Goal: Information Seeking & Learning: Learn about a topic

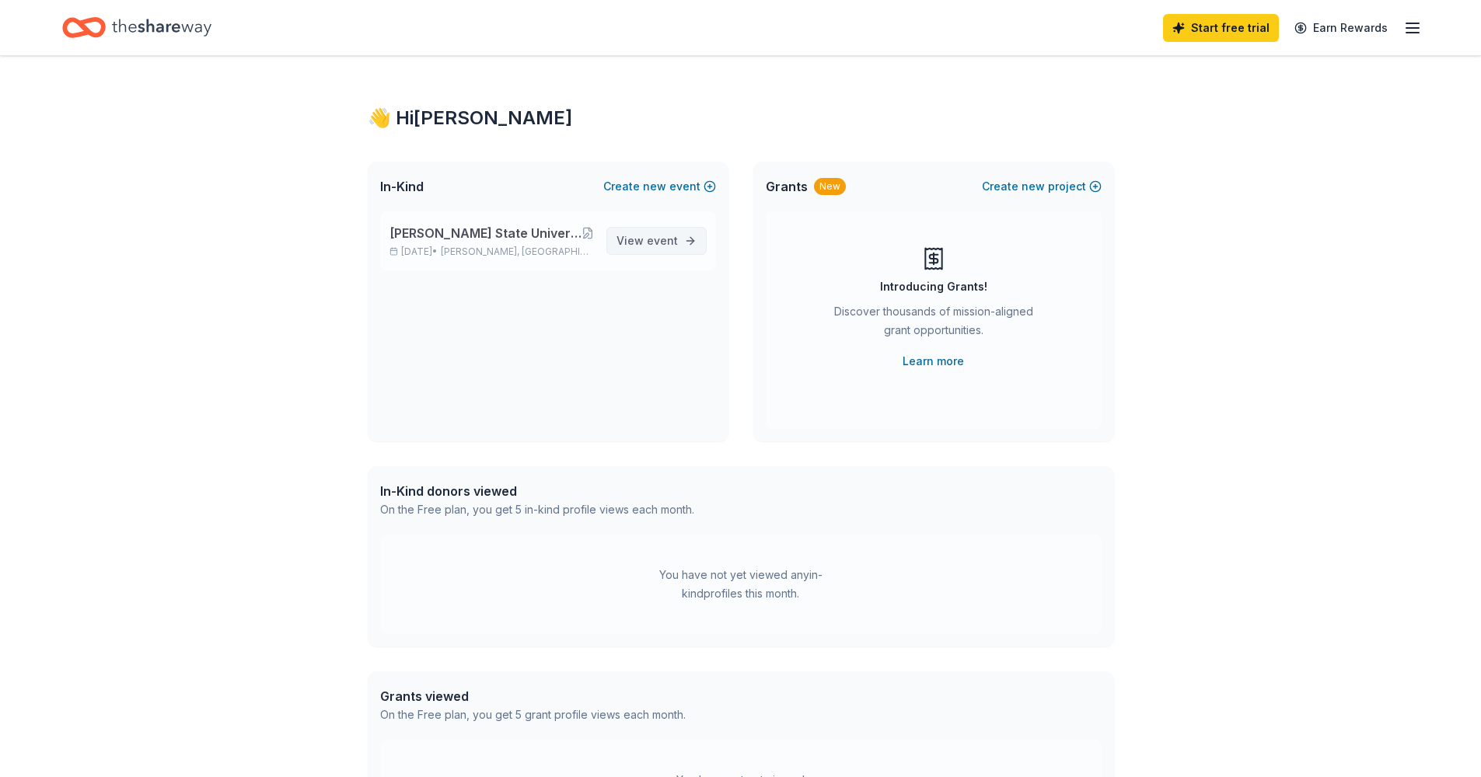
click at [636, 250] on span "View event" at bounding box center [646, 241] width 61 height 19
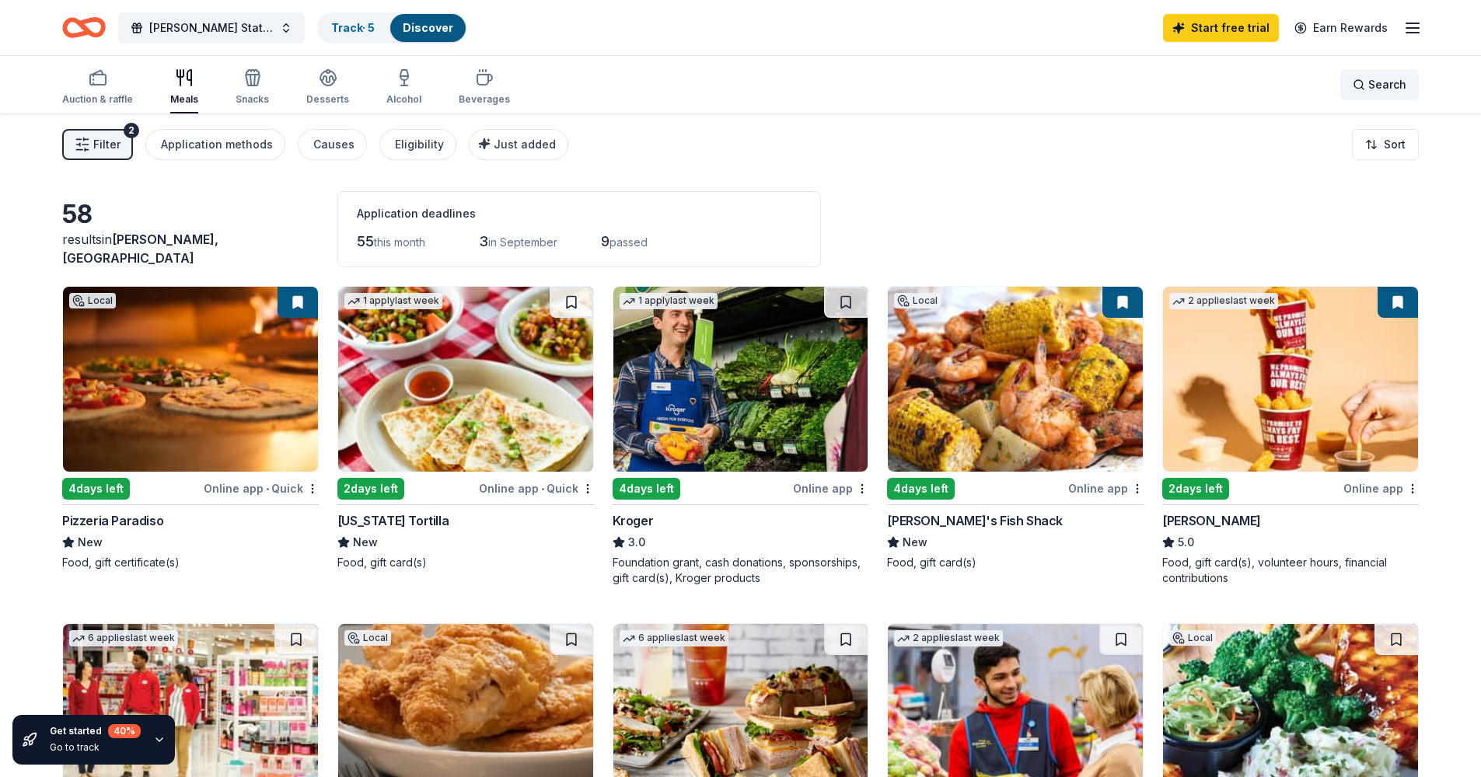
click at [1384, 84] on span "Search" at bounding box center [1387, 84] width 38 height 19
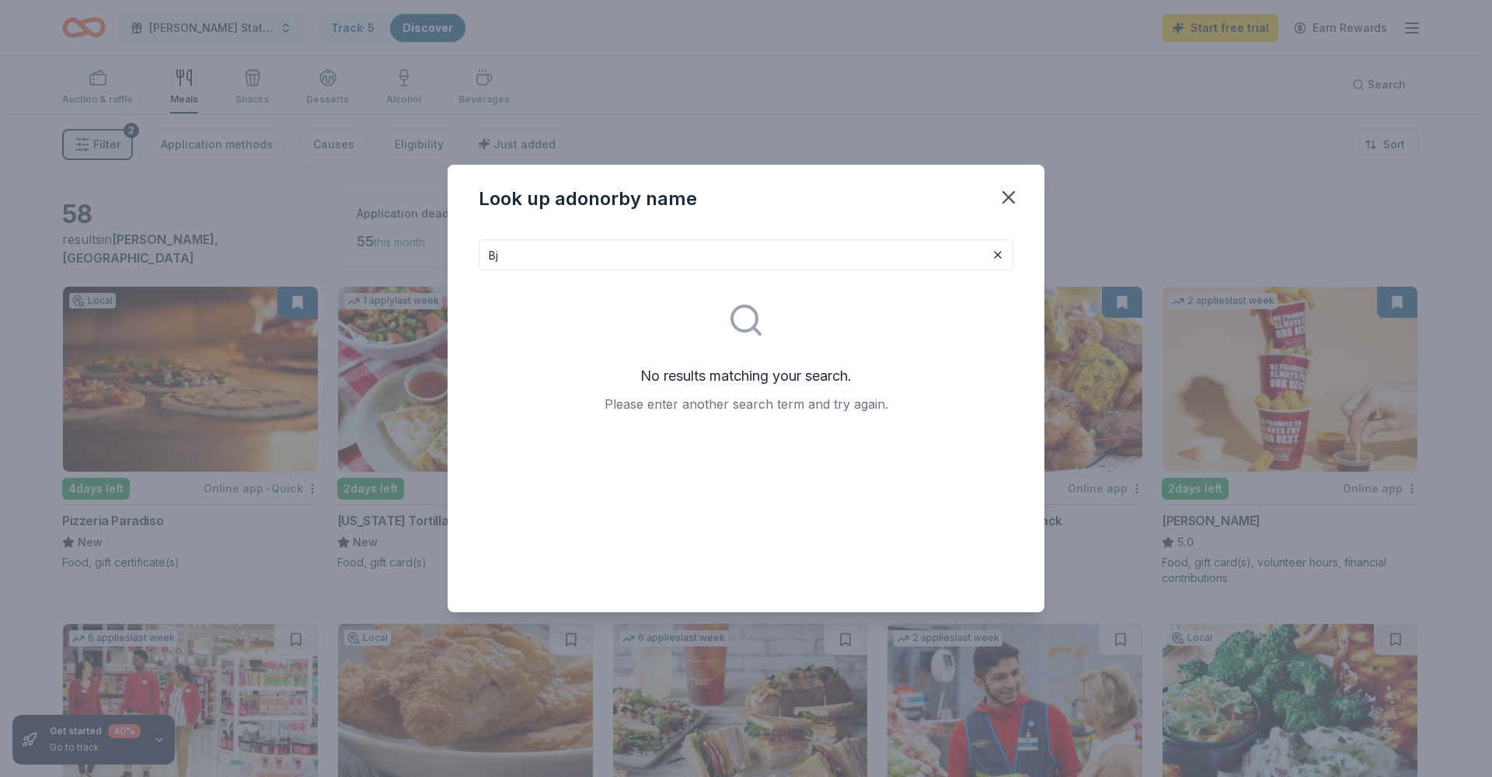
type input "B"
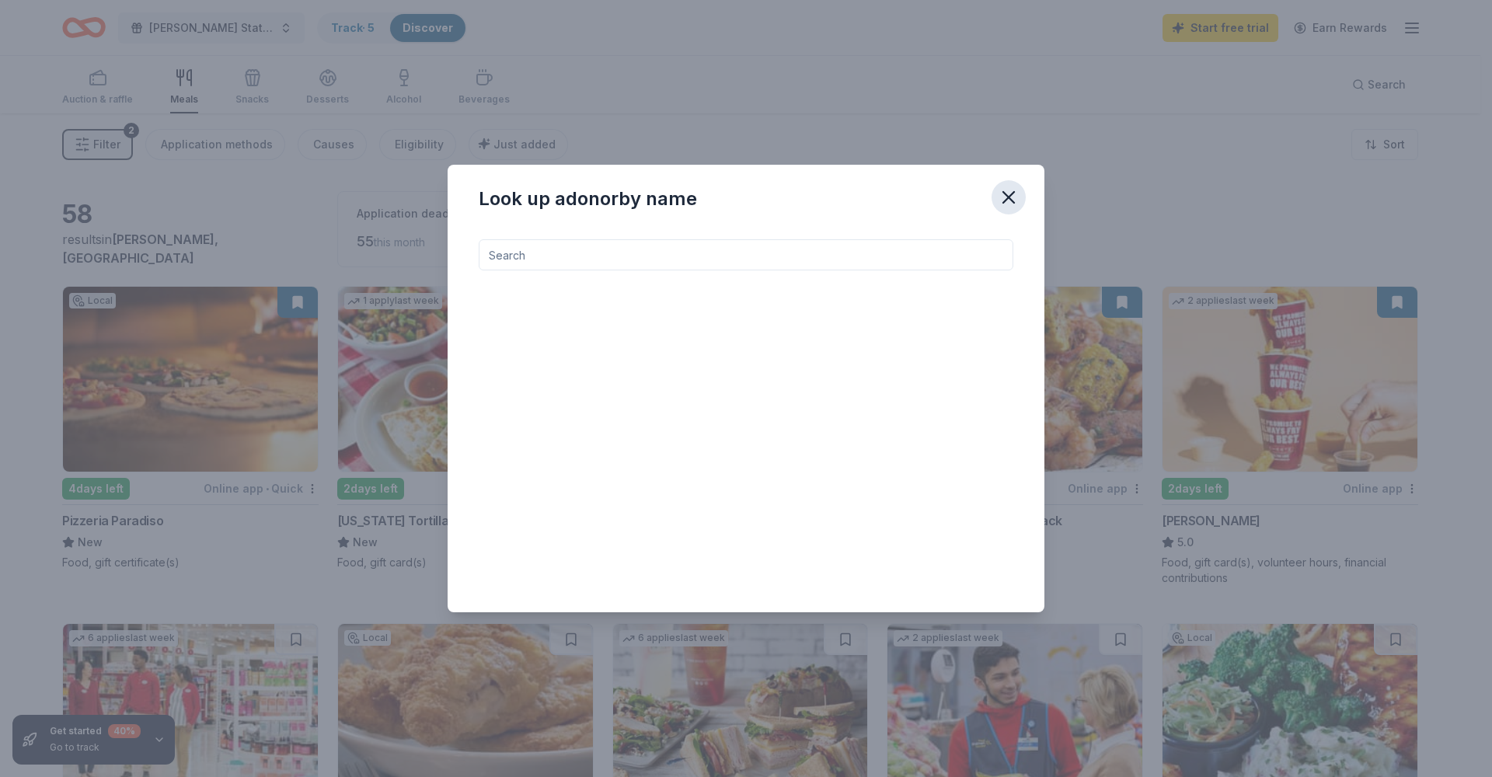
click at [1011, 199] on icon "button" at bounding box center [1008, 197] width 11 height 11
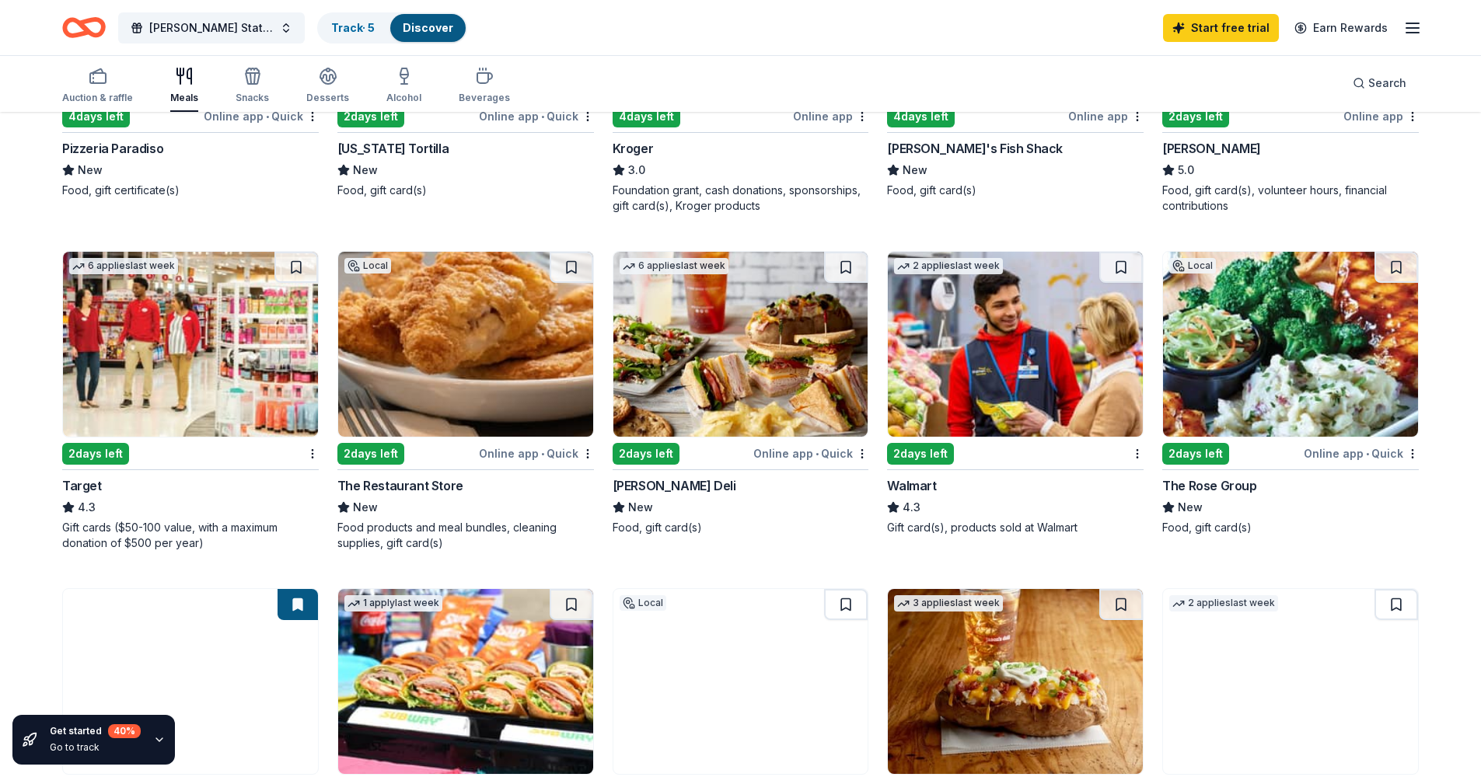
scroll to position [417, 0]
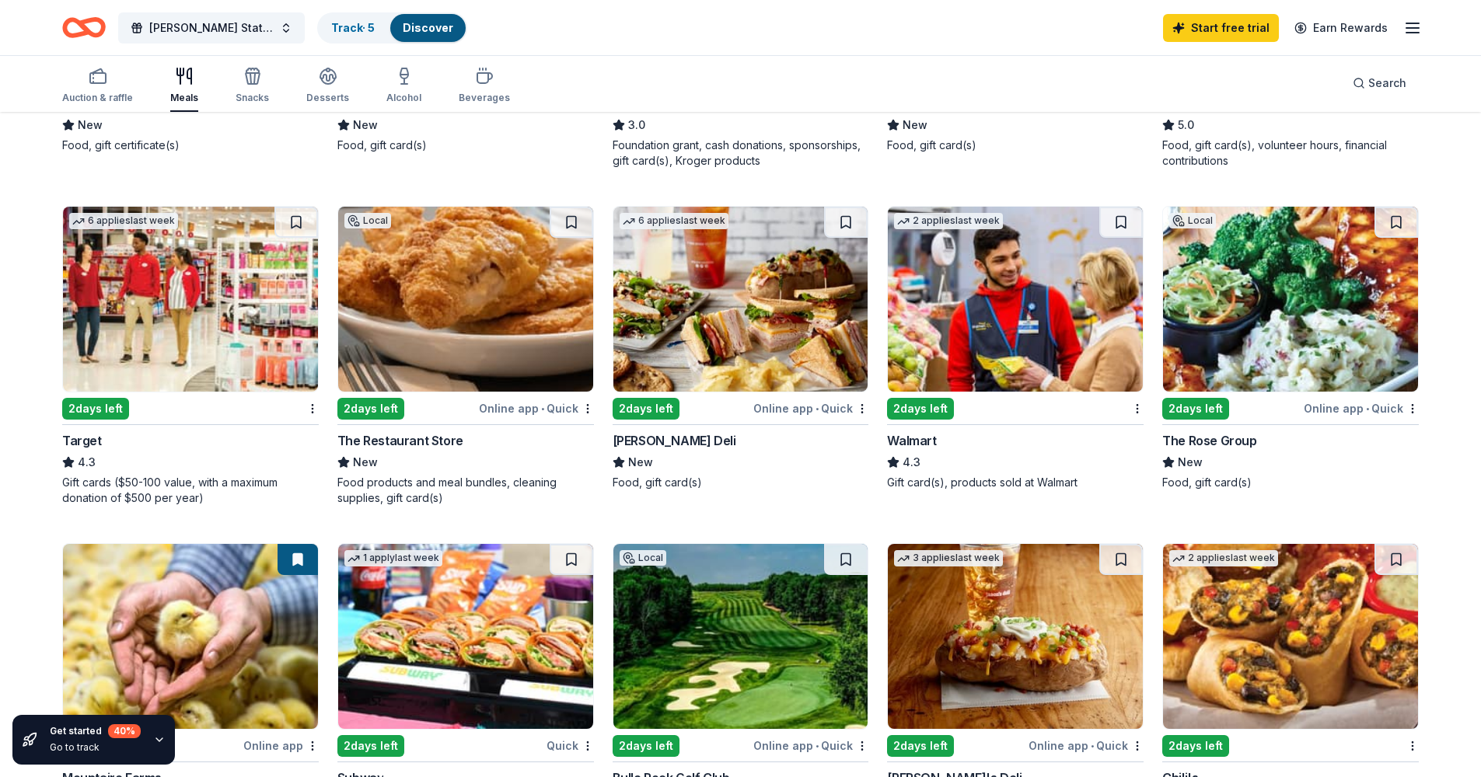
click at [1043, 334] on img at bounding box center [1015, 299] width 255 height 185
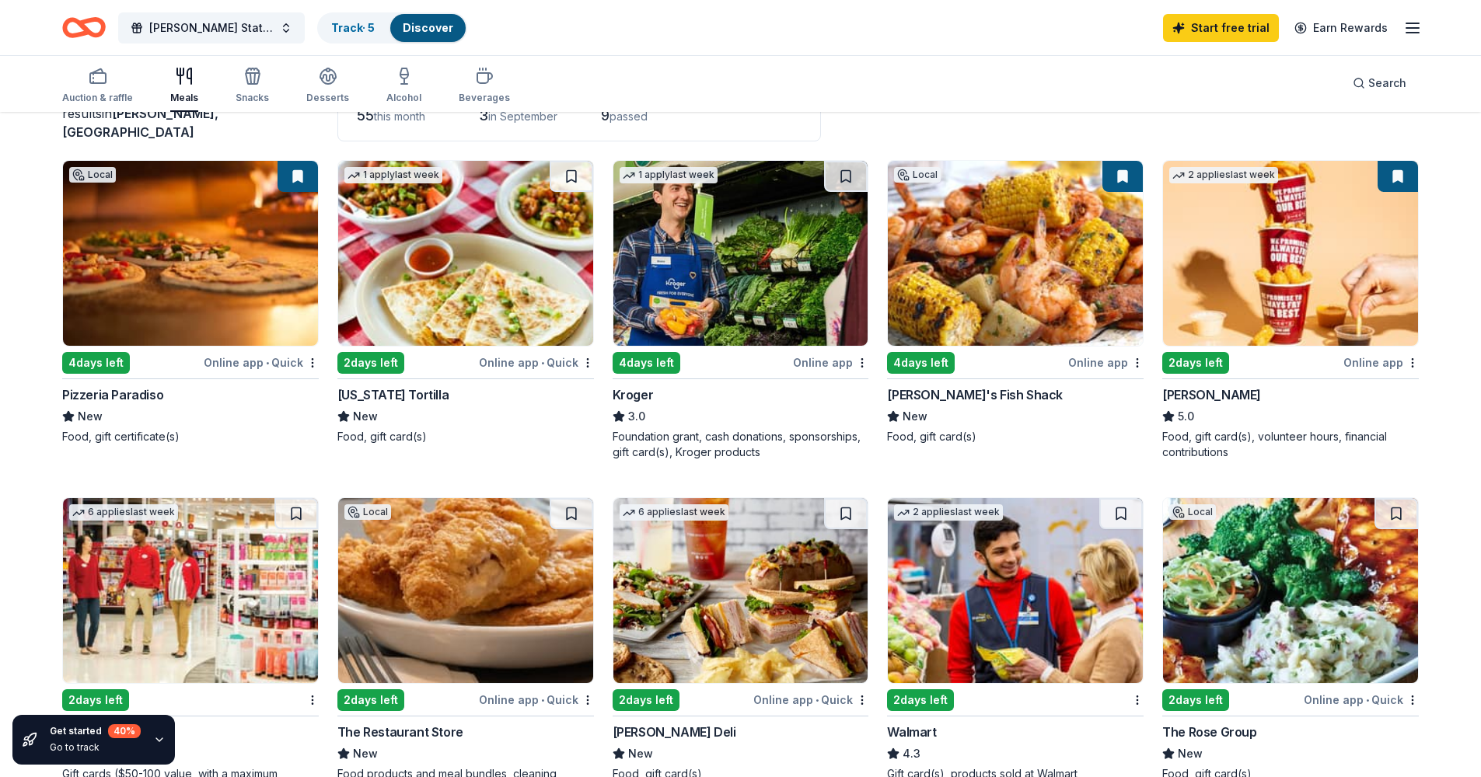
scroll to position [260, 0]
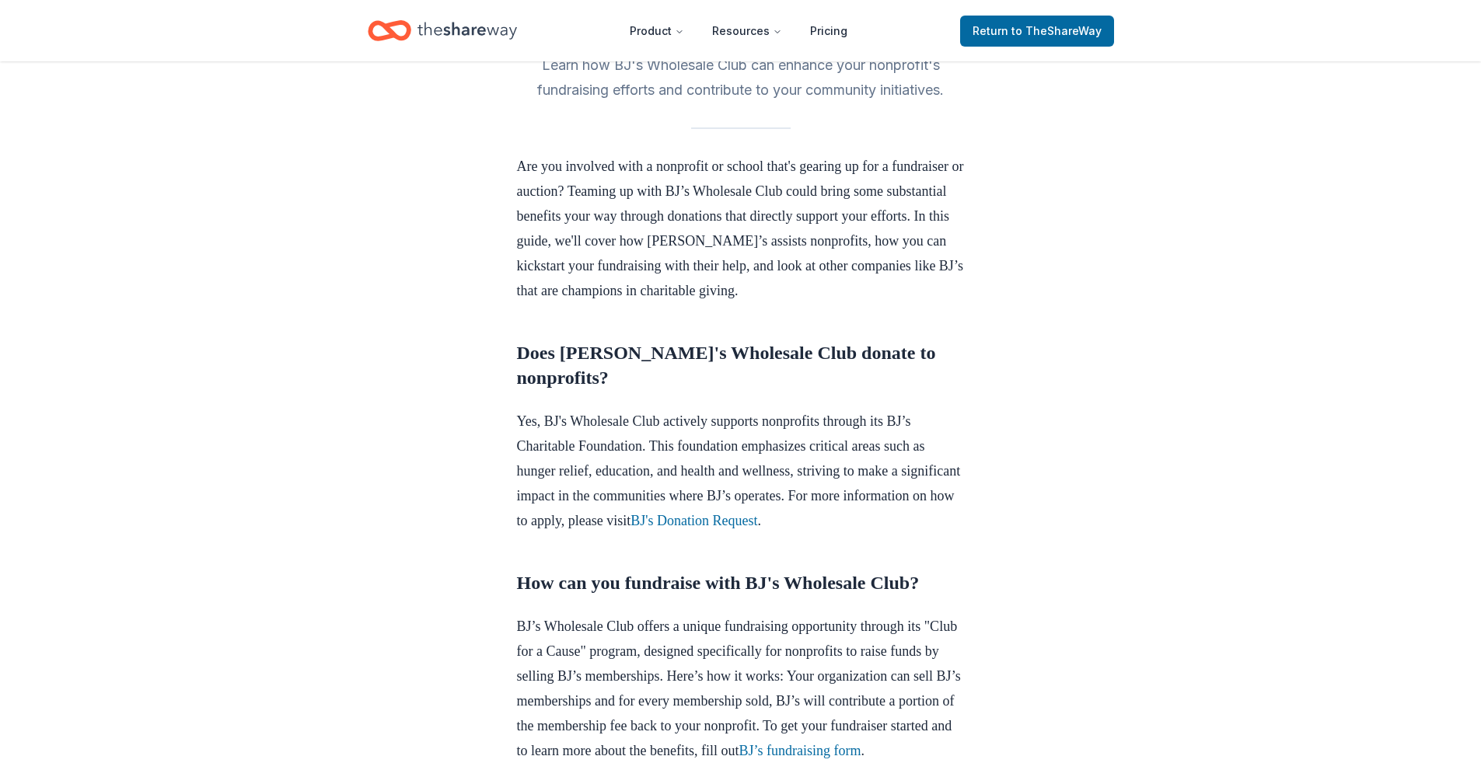
scroll to position [385, 0]
click at [757, 515] on link "BJ's Donation Request" at bounding box center [693, 518] width 127 height 16
